Goal: Check status

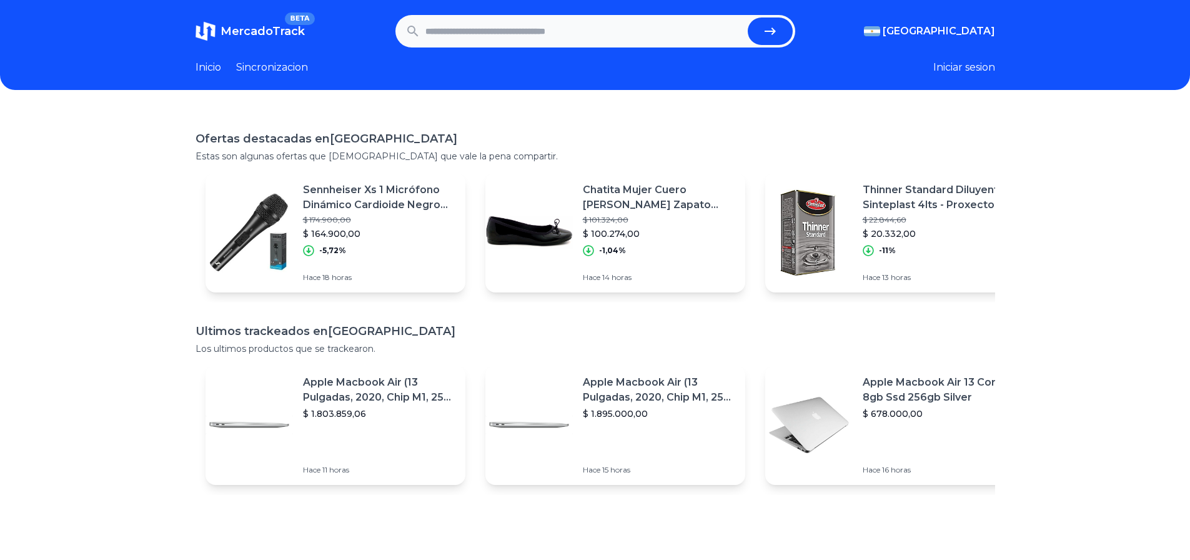
click at [500, 24] on input "text" at bounding box center [583, 30] width 317 height 27
paste input "**********"
click at [773, 34] on icon "submit" at bounding box center [770, 31] width 15 height 15
type input "**********"
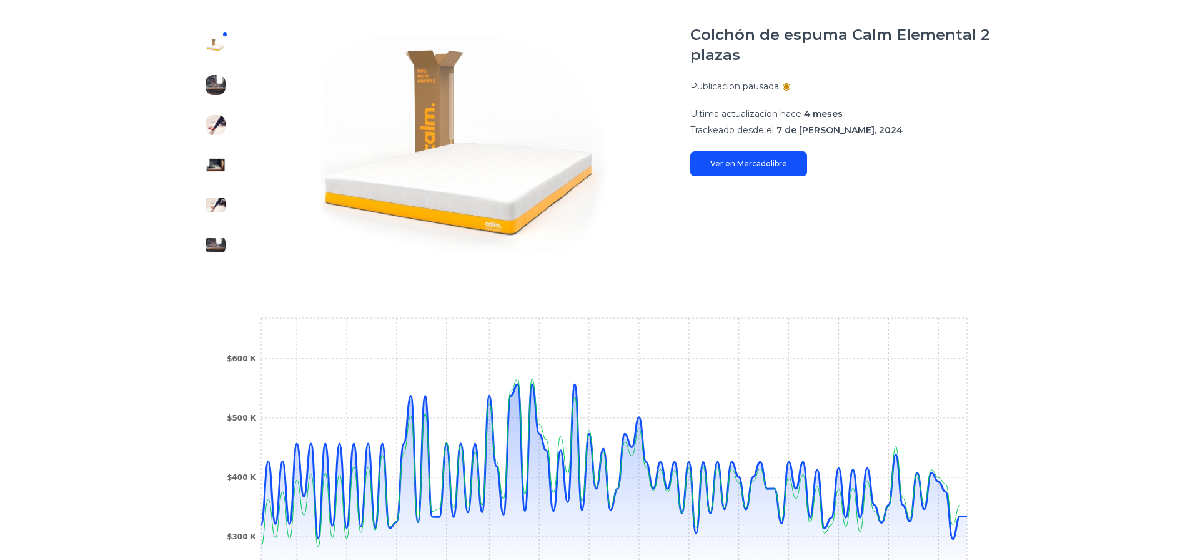
scroll to position [109, 0]
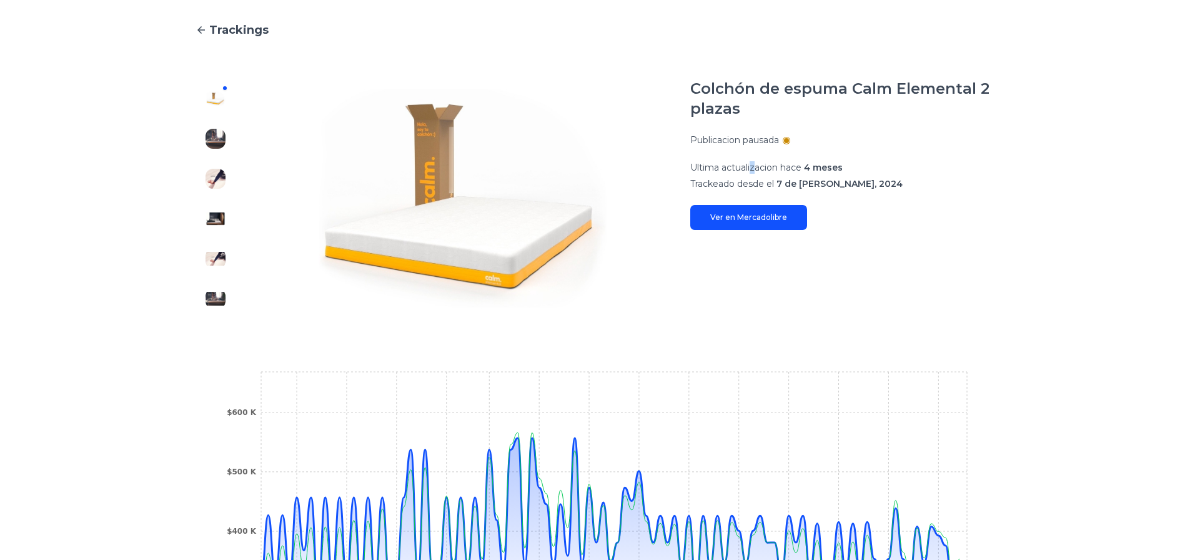
drag, startPoint x: 756, startPoint y: 168, endPoint x: 763, endPoint y: 168, distance: 6.9
click at [763, 168] on span "Ultima actualizacion hace" at bounding box center [745, 167] width 111 height 11
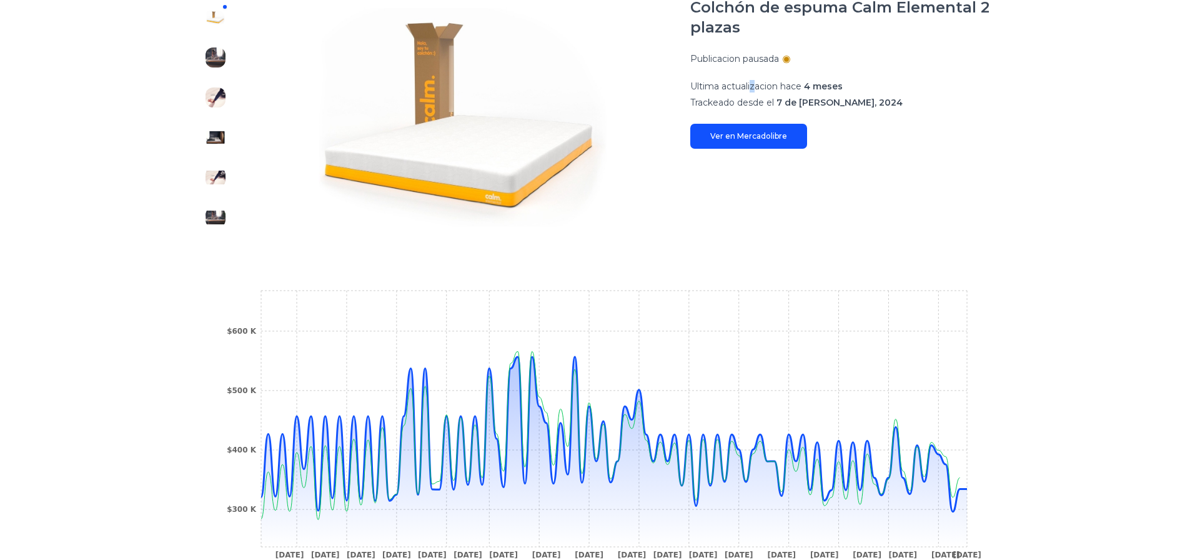
scroll to position [187, 0]
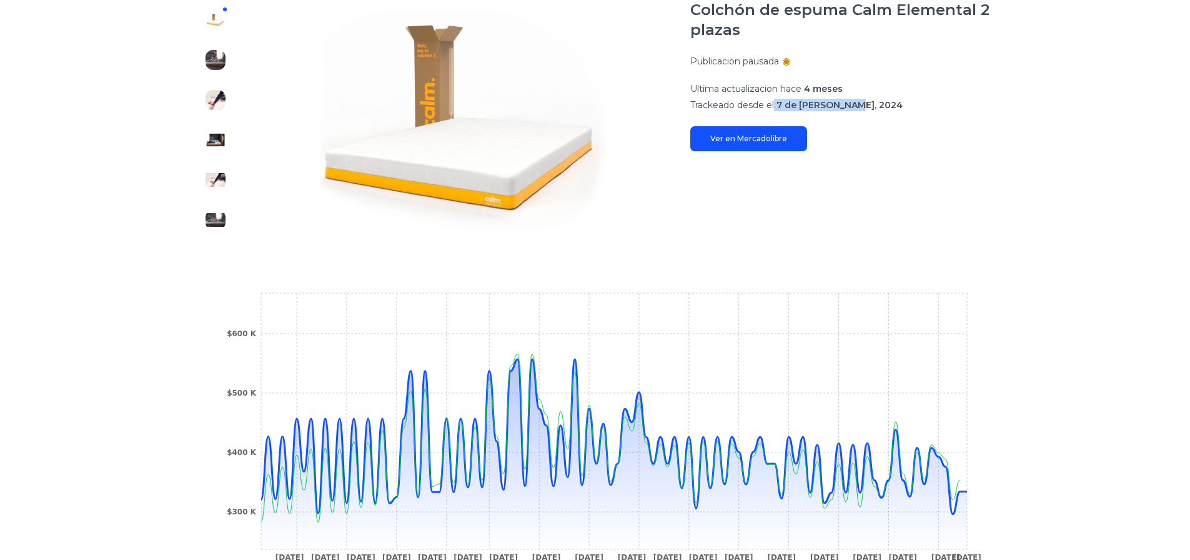
drag, startPoint x: 778, startPoint y: 106, endPoint x: 849, endPoint y: 100, distance: 71.4
click at [849, 100] on p "Trackeado desde el 7 de julio, 2024" at bounding box center [842, 105] width 305 height 12
click at [851, 111] on div "Colchón de espuma Calm Elemental 2 plazas Publicacion pausada Ultima actualizac…" at bounding box center [842, 75] width 305 height 151
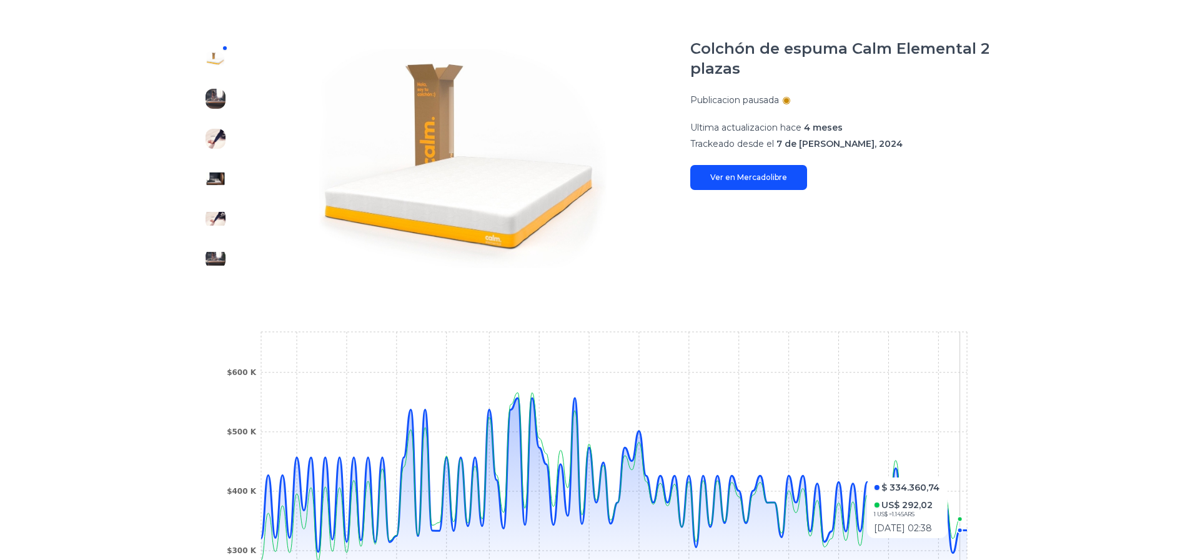
scroll to position [125, 0]
